Goal: Transaction & Acquisition: Purchase product/service

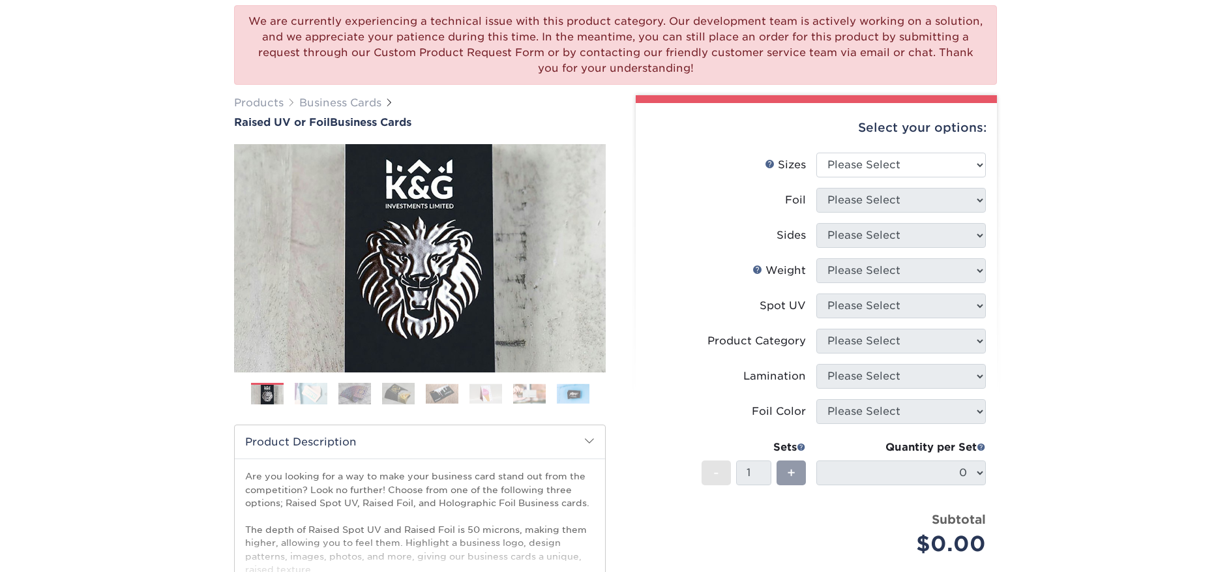
scroll to position [149, 0]
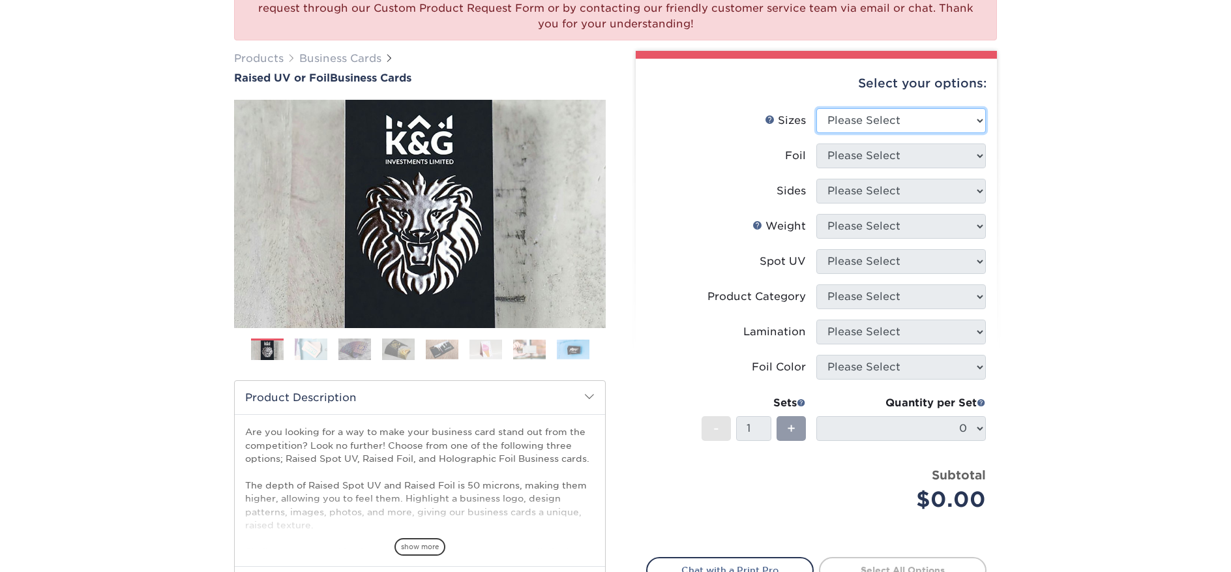
click at [877, 125] on select "Please Select 2" x 3.5" - Standard" at bounding box center [900, 120] width 169 height 25
select select "2.00x3.50"
click at [816, 108] on select "Please Select 2" x 3.5" - Standard" at bounding box center [900, 120] width 169 height 25
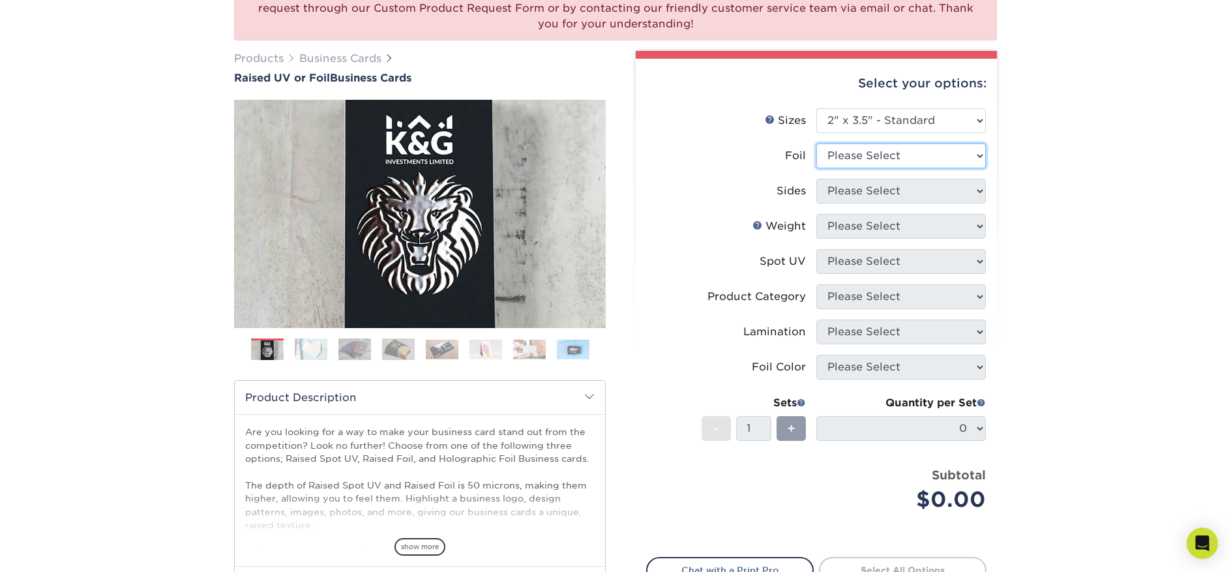
click at [866, 158] on select "Please Select No Yes" at bounding box center [900, 155] width 169 height 25
select select "1"
click at [816, 143] on select "Please Select No Yes" at bounding box center [900, 155] width 169 height 25
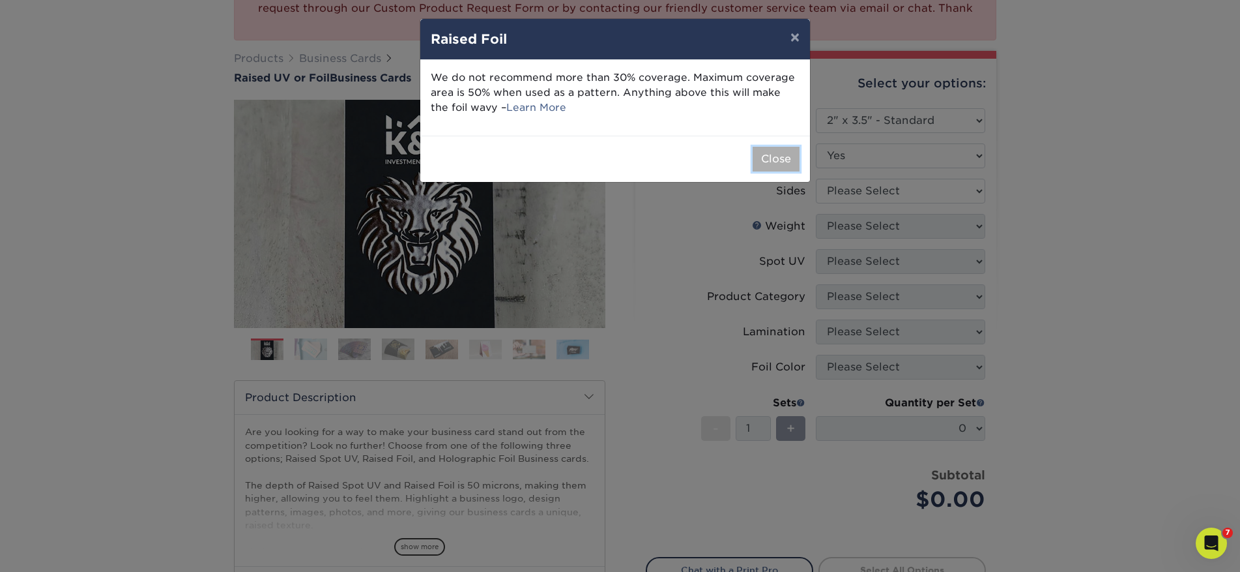
click at [793, 165] on button "Close" at bounding box center [776, 159] width 47 height 25
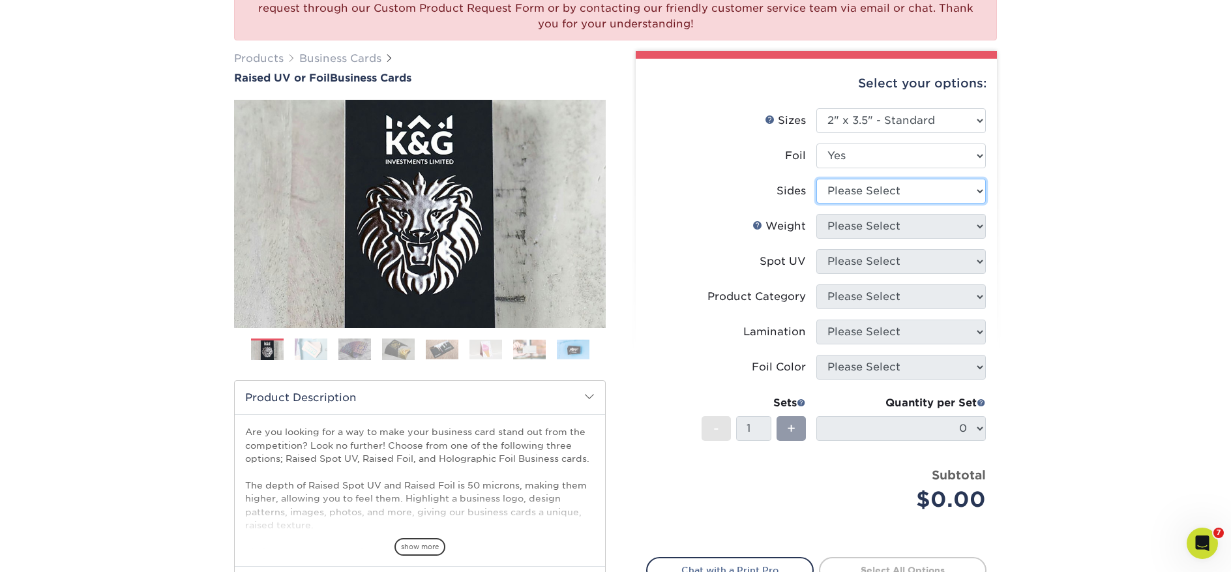
click at [858, 190] on select "Please Select Print Both Sides - Foil Both Sides Print Both Sides - Foil Front …" at bounding box center [900, 191] width 169 height 25
select select "34527644-b4fd-4ffb-9092-1318eefcd9d9"
click at [816, 179] on select "Please Select Print Both Sides - Foil Both Sides Print Both Sides - Foil Front …" at bounding box center [900, 191] width 169 height 25
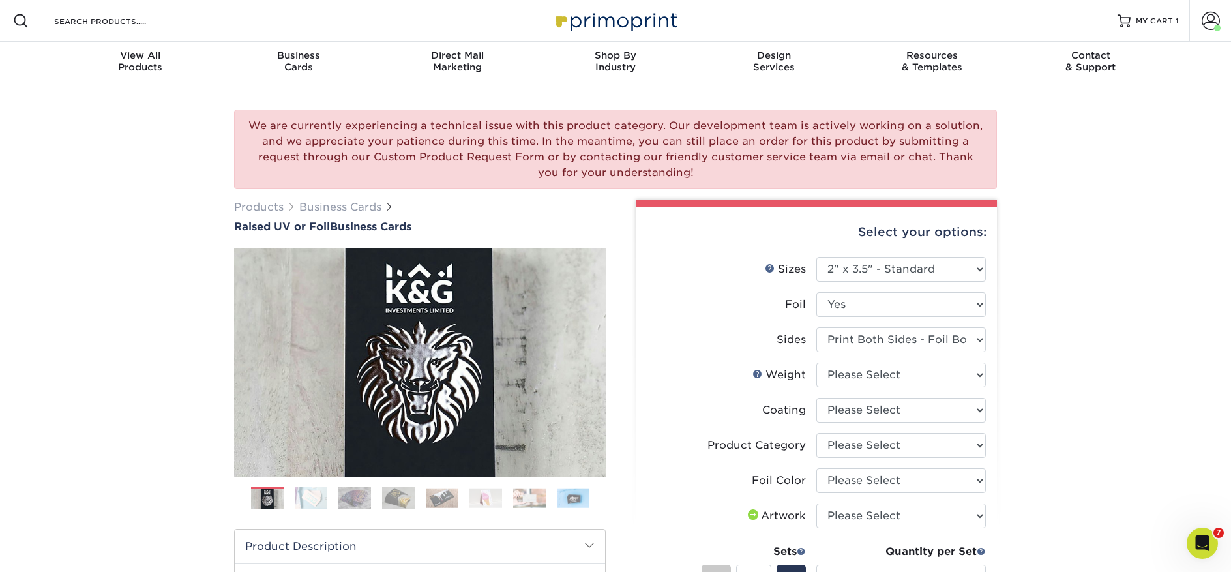
click at [658, 27] on img at bounding box center [615, 21] width 130 height 28
